Goal: Find specific page/section: Find specific page/section

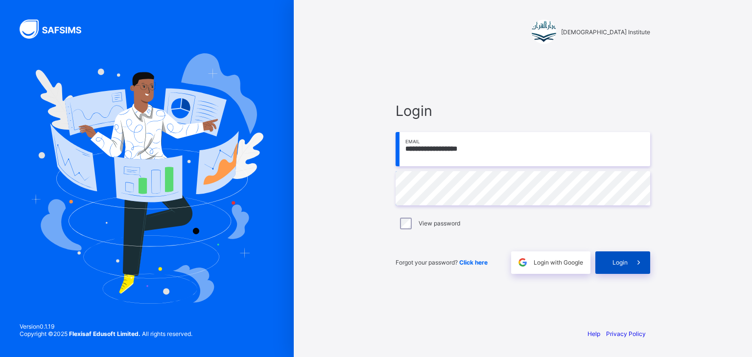
click at [636, 261] on icon at bounding box center [639, 262] width 10 height 9
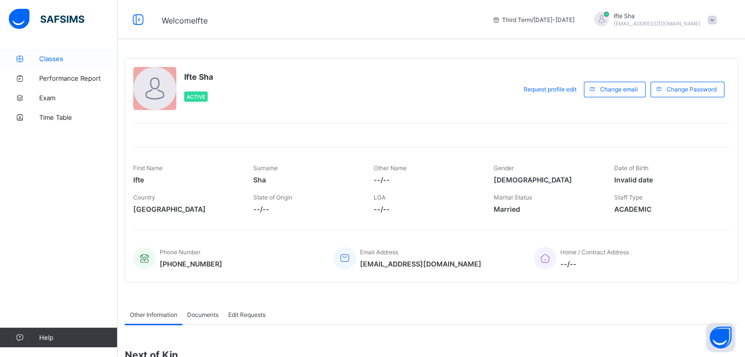
click at [79, 62] on link "Classes" at bounding box center [59, 59] width 118 height 20
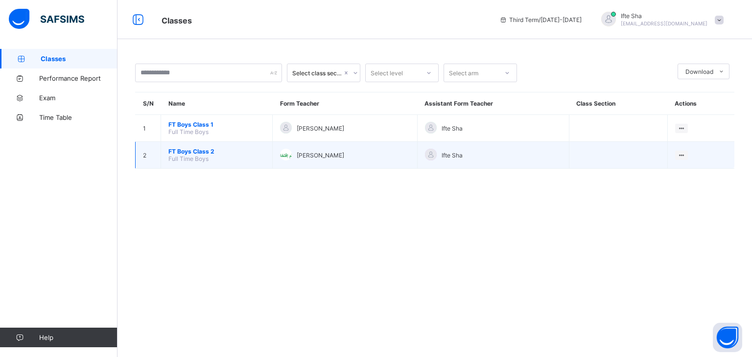
click at [418, 158] on td "[PERSON_NAME]" at bounding box center [345, 155] width 145 height 27
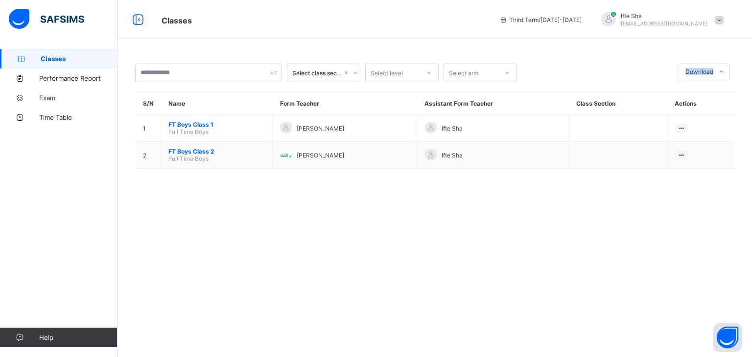
drag, startPoint x: 689, startPoint y: 177, endPoint x: 725, endPoint y: -43, distance: 222.6
click at [725, 0] on html "Classes Third Term / [DATE]-[DATE] Ifte Sha [EMAIL_ADDRESS][DOMAIN_NAME] Classe…" at bounding box center [376, 178] width 752 height 357
